Goal: Find specific page/section: Find specific page/section

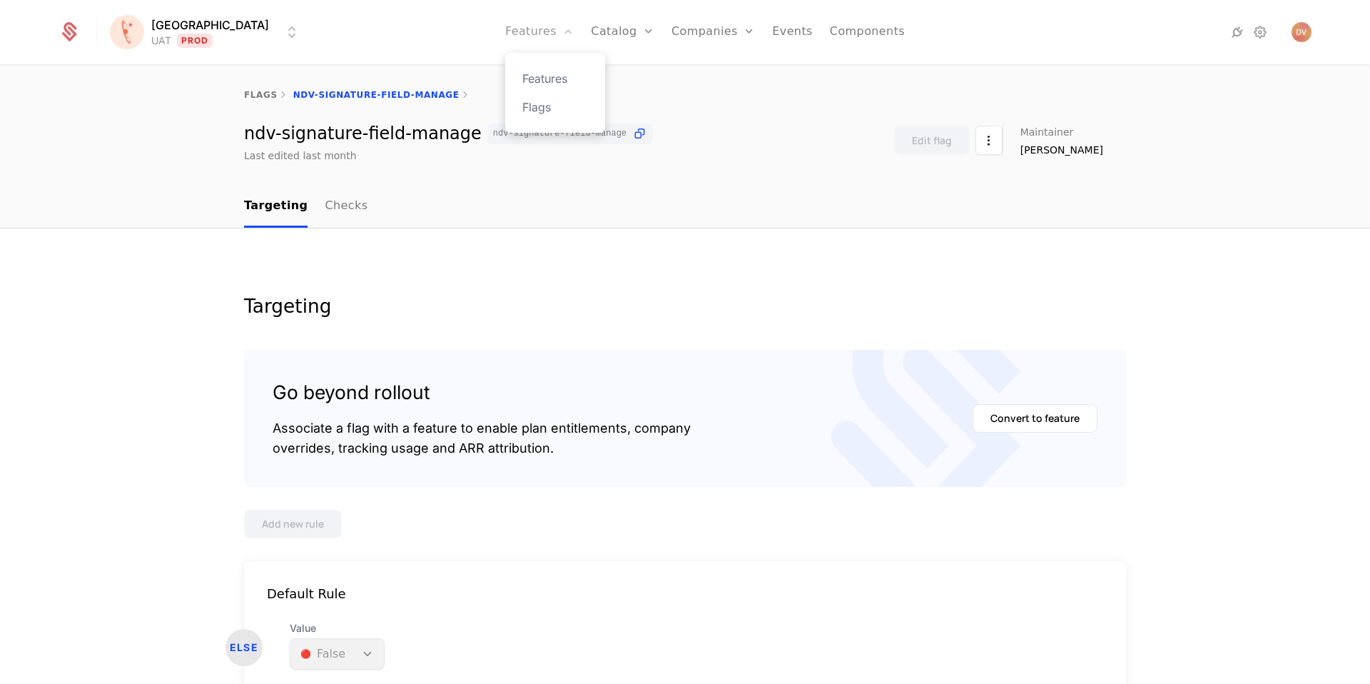
click at [525, 33] on link "Features" at bounding box center [539, 32] width 69 height 64
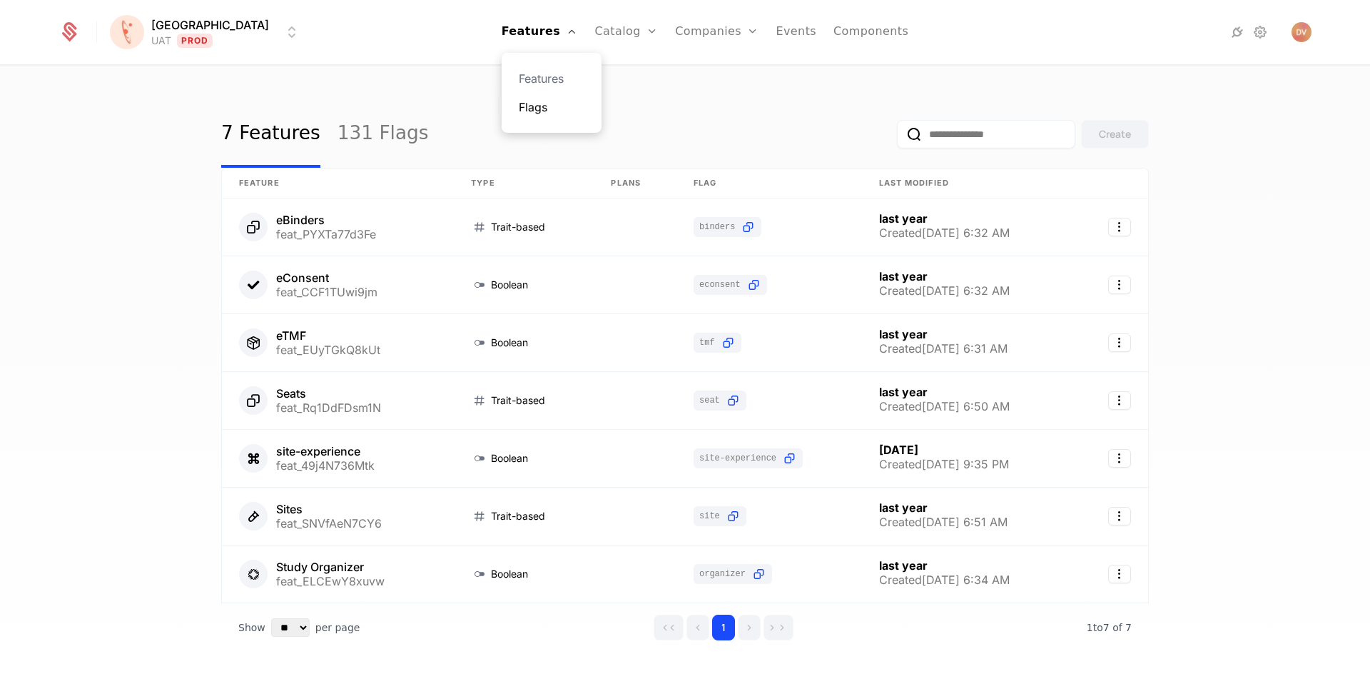
click at [529, 110] on link "Flags" at bounding box center [552, 106] width 66 height 17
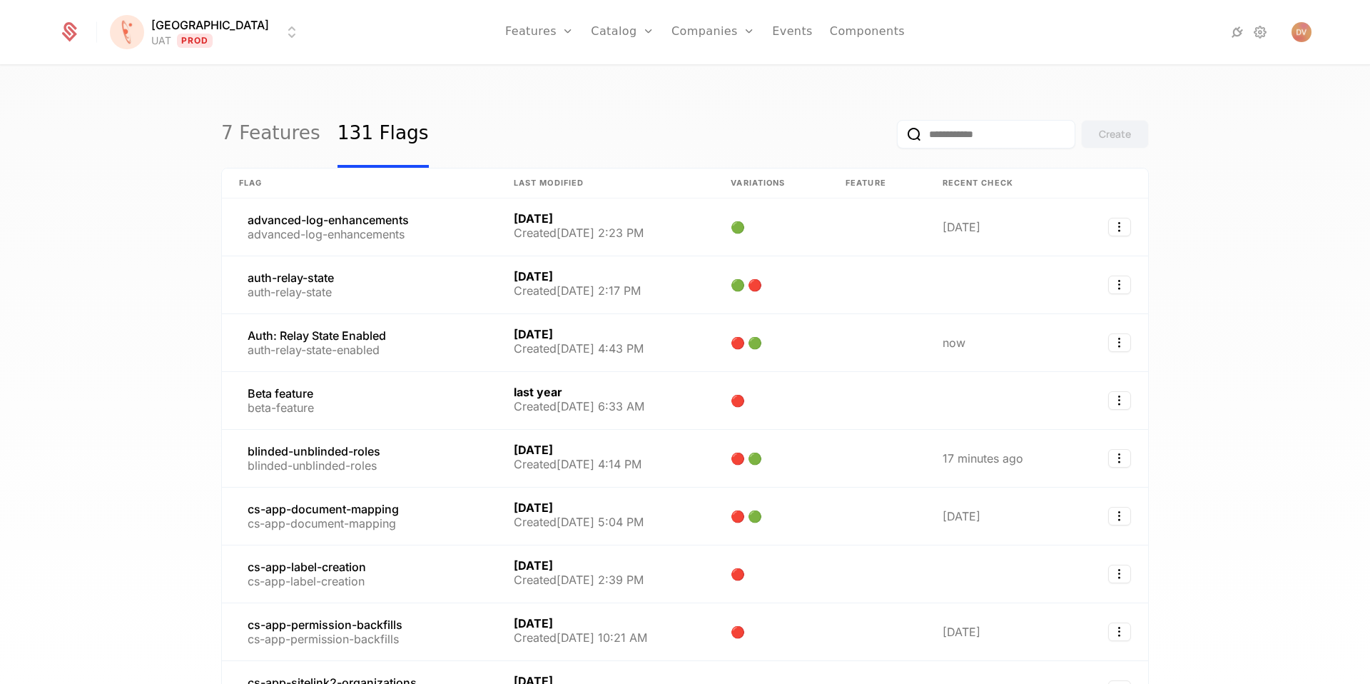
click at [993, 129] on input "email" at bounding box center [986, 134] width 178 height 29
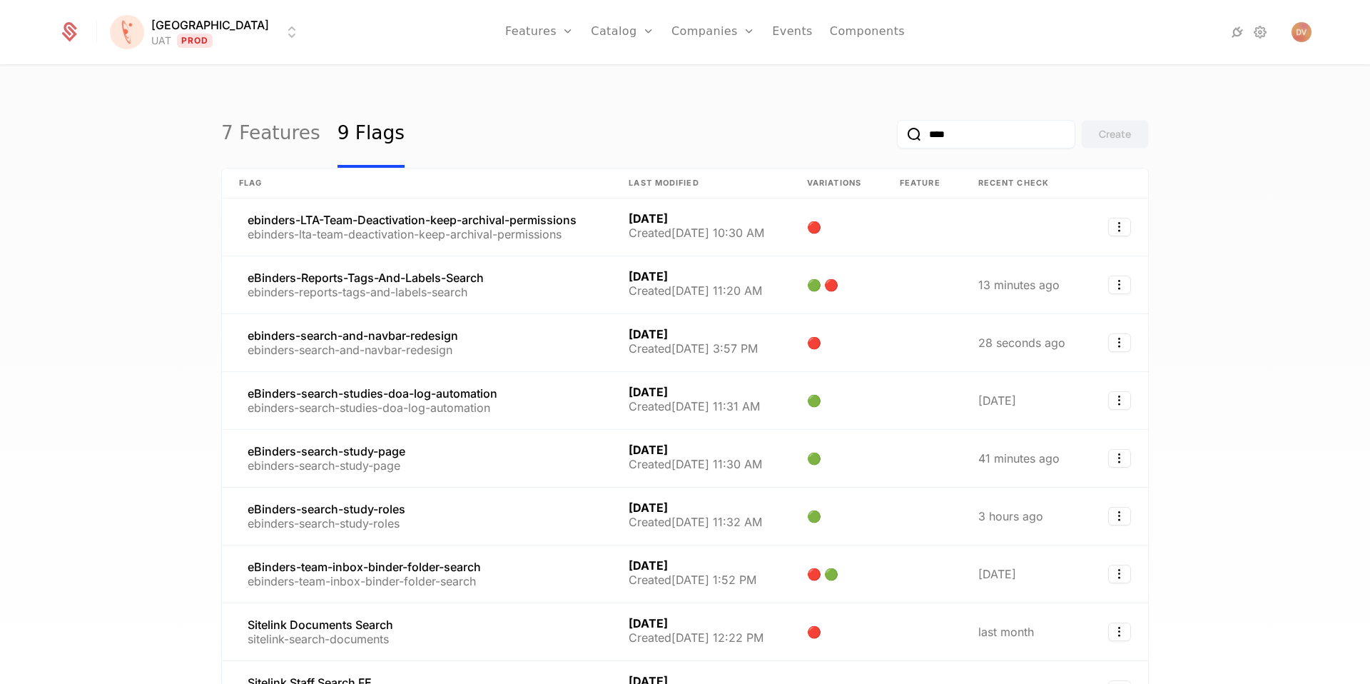
type input "****"
click at [897, 137] on button "submit" at bounding box center [897, 137] width 0 height 0
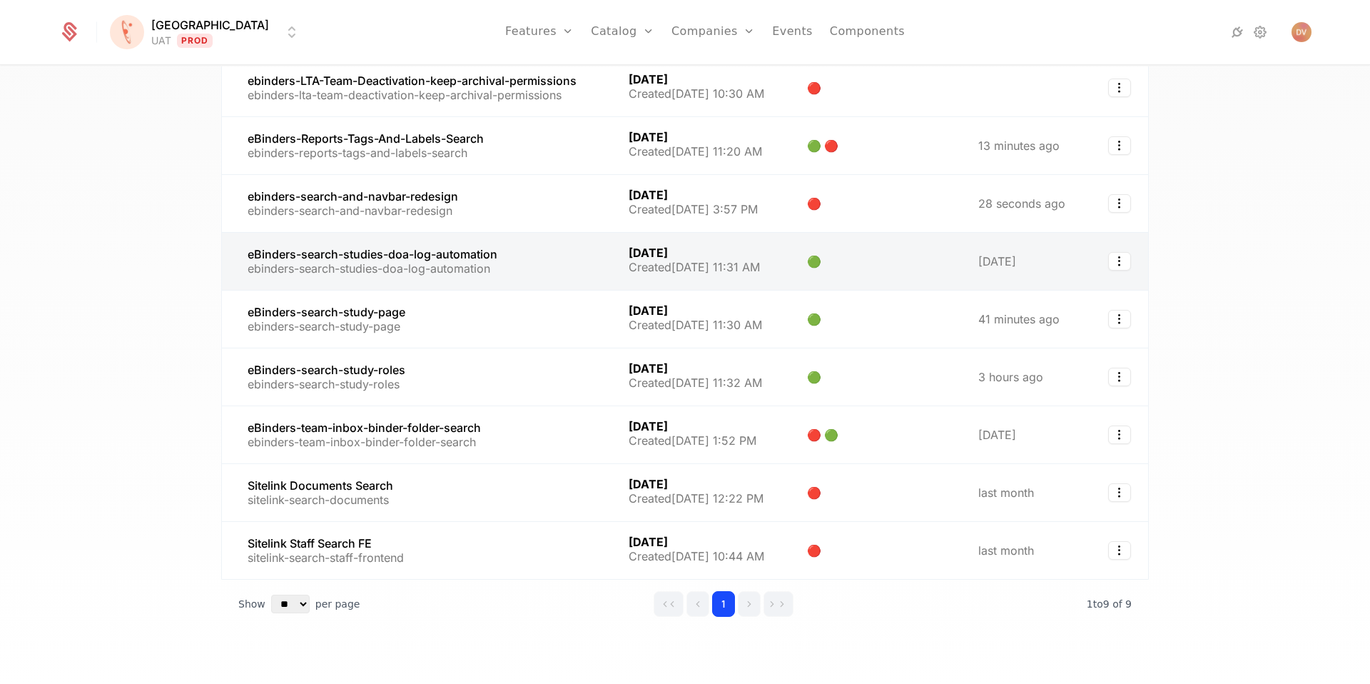
scroll to position [155, 0]
